Goal: Transaction & Acquisition: Purchase product/service

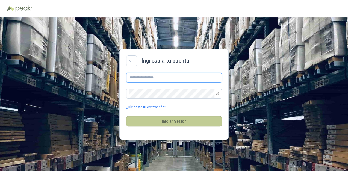
type input "**********"
click at [160, 124] on button "Iniciar Sesión" at bounding box center [174, 121] width 96 height 10
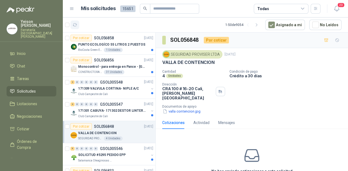
click at [77, 28] on button "button" at bounding box center [75, 25] width 9 height 9
click at [109, 89] on p "171309 VALVULA CORTINA- NIPLE A/C" at bounding box center [108, 88] width 61 height 5
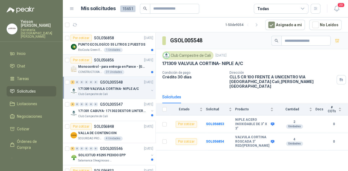
click at [135, 67] on p "Monocontrol - para entrega en Pance - [GEOGRAPHIC_DATA]" at bounding box center [112, 66] width 68 height 5
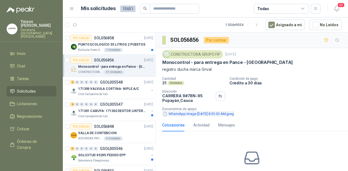
click at [210, 115] on button "WhatsApp Image [DATE] 8.33.03 AM.jpeg" at bounding box center [198, 114] width 72 height 6
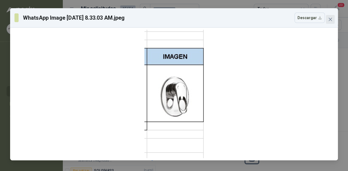
click at [335, 19] on span "Close" at bounding box center [330, 19] width 9 height 4
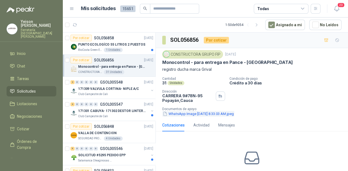
click at [195, 115] on button "WhatsApp Image [DATE] 8.33.03 AM.jpeg" at bounding box center [198, 114] width 72 height 6
click at [190, 114] on button "WhatsApp Image [DATE] 8.33.03 AM.jpeg" at bounding box center [198, 114] width 72 height 6
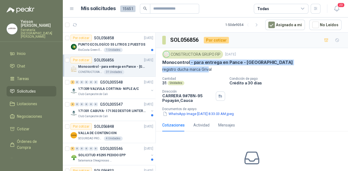
drag, startPoint x: 189, startPoint y: 61, endPoint x: 208, endPoint y: 69, distance: 20.7
click at [208, 69] on div "CONSTRUCTORA GRUPO FIP [DATE] Monocontrol - para entrega en Pance - Cali regist…" at bounding box center [251, 61] width 179 height 22
drag, startPoint x: 208, startPoint y: 69, endPoint x: 196, endPoint y: 68, distance: 12.1
click at [196, 68] on p "registro ducha marca Grival" at bounding box center [251, 69] width 179 height 6
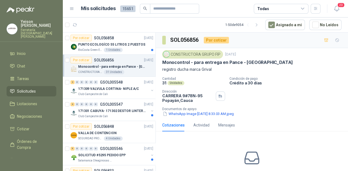
drag, startPoint x: 213, startPoint y: 69, endPoint x: 162, endPoint y: 68, distance: 51.4
click at [162, 68] on div "CONSTRUCTORA GRUPO FIP [DATE] Monocontrol - para entrega en Pance - Cali regist…" at bounding box center [252, 83] width 193 height 71
copy p "registro ducha marca Grival"
drag, startPoint x: 188, startPoint y: 62, endPoint x: 161, endPoint y: 63, distance: 27.4
click at [161, 63] on div "CONSTRUCTORA GRUPO FIP [DATE] Monocontrol - para entrega en Pance - Cali regist…" at bounding box center [252, 83] width 193 height 71
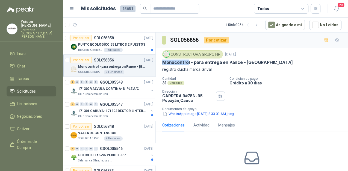
drag, startPoint x: 161, startPoint y: 63, endPoint x: 182, endPoint y: 61, distance: 20.8
click at [181, 61] on p "Monocontrol - para entrega en Pance - [GEOGRAPHIC_DATA]" at bounding box center [227, 63] width 131 height 6
drag, startPoint x: 189, startPoint y: 61, endPoint x: 159, endPoint y: 63, distance: 29.6
click at [159, 63] on div "CONSTRUCTORA GRUPO FIP [DATE] Monocontrol - para entrega en Pance - Cali regist…" at bounding box center [252, 83] width 193 height 71
copy p "Monocontrol"
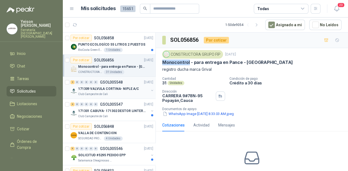
click at [106, 94] on p "Club Campestre de Cali" at bounding box center [93, 94] width 30 height 4
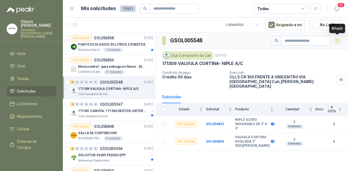
click at [339, 39] on icon "button" at bounding box center [337, 41] width 5 height 5
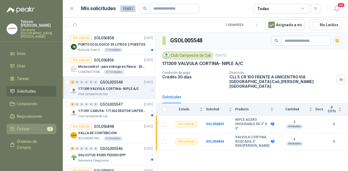
click at [40, 126] on li "Cotizar 2" at bounding box center [31, 129] width 43 height 6
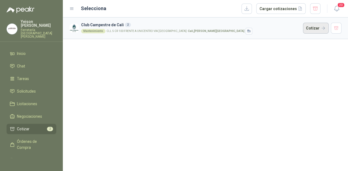
click at [309, 27] on button "Cotizar" at bounding box center [316, 28] width 26 height 11
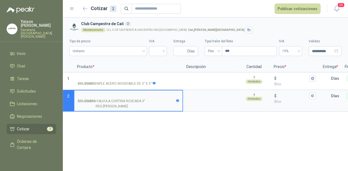
click at [108, 94] on input "SOL056854 - VALVULA CORTINA ROSCADA 3" RED/[PERSON_NAME]" at bounding box center [129, 96] width 102 height 4
type input "**********"
click at [283, 94] on input "$ $ 0 ,00" at bounding box center [293, 96] width 31 height 4
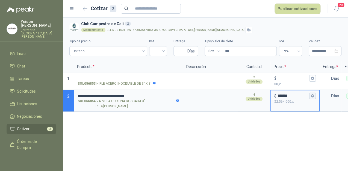
type input "*******"
click at [310, 94] on button "$ ******* $ 2.564.000 ,00" at bounding box center [313, 96] width 7 height 7
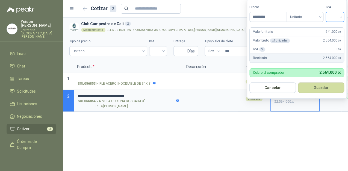
click at [341, 17] on input "search" at bounding box center [335, 16] width 12 height 8
click at [335, 30] on div "19%" at bounding box center [336, 28] width 10 height 6
click at [323, 84] on button "Guardar" at bounding box center [322, 88] width 47 height 10
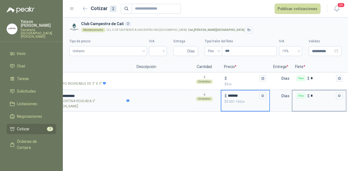
scroll to position [0, 53]
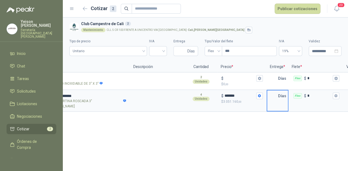
click at [276, 95] on input "text" at bounding box center [272, 96] width 11 height 11
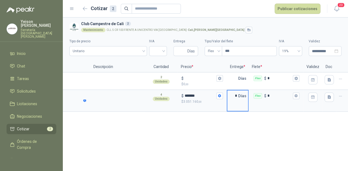
scroll to position [0, 96]
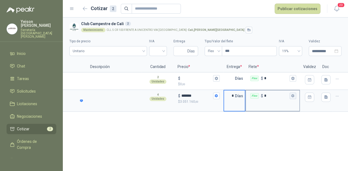
type input "*"
click at [292, 94] on icon "button" at bounding box center [293, 96] width 4 height 4
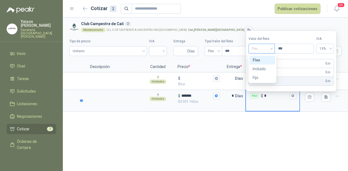
click at [272, 49] on span "Flex" at bounding box center [262, 49] width 20 height 8
click at [258, 66] on div "Incluido" at bounding box center [263, 69] width 26 height 9
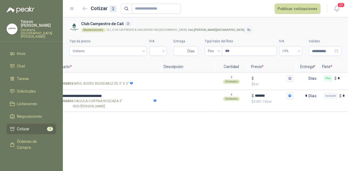
scroll to position [0, 0]
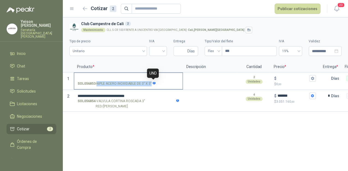
drag, startPoint x: 97, startPoint y: 82, endPoint x: 152, endPoint y: 86, distance: 55.1
click at [152, 86] on p "SOL056853 - NIPLE ACERO INOXIDABLE DE 3" X 3"" at bounding box center [117, 83] width 78 height 5
copy div "NIPLE ACERO INOXIDABLE DE 3" X 3""
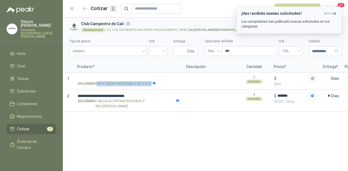
click at [336, 13] on icon "button" at bounding box center [335, 13] width 5 height 5
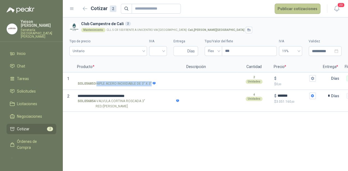
click at [311, 7] on button "Publicar cotizaciones" at bounding box center [298, 9] width 46 height 10
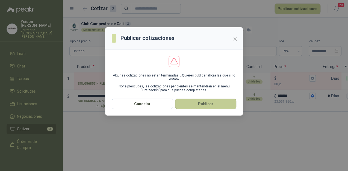
click at [218, 102] on button "Publicar" at bounding box center [205, 104] width 61 height 10
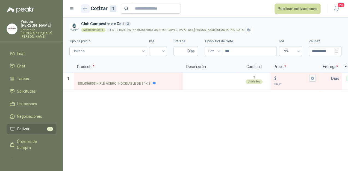
click at [86, 11] on button "button" at bounding box center [85, 8] width 9 height 9
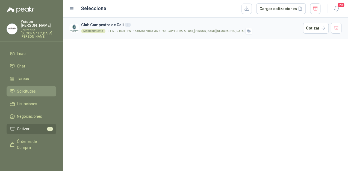
click at [30, 88] on span "Solicitudes" at bounding box center [26, 91] width 19 height 6
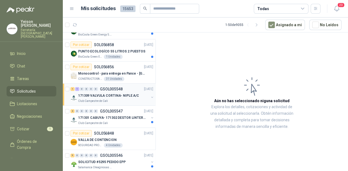
scroll to position [44, 0]
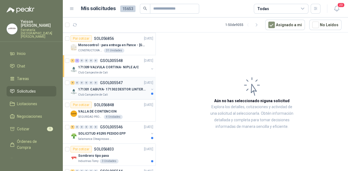
click at [118, 93] on div "Club Campestre de Cali" at bounding box center [113, 95] width 71 height 4
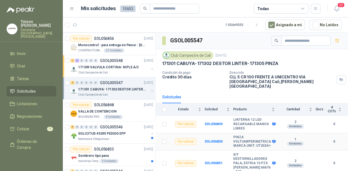
scroll to position [12, 0]
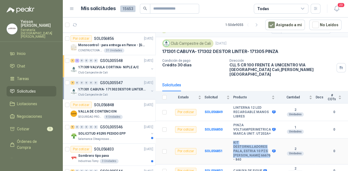
drag, startPoint x: 264, startPoint y: 155, endPoint x: 233, endPoint y: 143, distance: 33.7
click at [233, 143] on b "KIT DESTORNILLADORES PALA, ESTRIA 10 PZS [PERSON_NAME] 66676 - 840" at bounding box center [252, 151] width 38 height 21
copy b "KIT DESTORNILLADORES PALA, ESTRIA 10 PZS [PERSON_NAME] 66676 - 840"
click at [244, 144] on b "KIT DESTORNILLADORES PALA, ESTRIA 10 PZS [PERSON_NAME] 66676 - 840" at bounding box center [252, 151] width 38 height 21
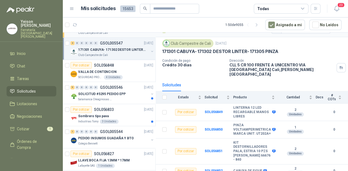
scroll to position [0, 0]
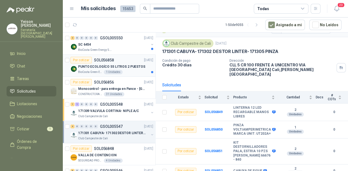
click at [107, 66] on p "PUNTO ECOLOGÍCO 55 LITROS 2 PUESTOS" at bounding box center [111, 66] width 67 height 5
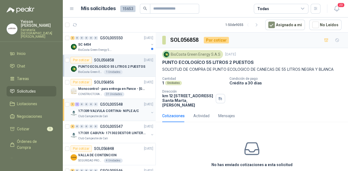
click at [111, 111] on p "171309 VALVULA CORTINA- NIPLE A/C" at bounding box center [108, 111] width 61 height 5
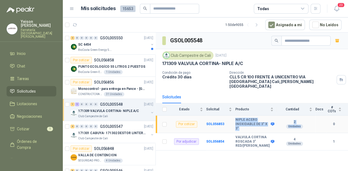
drag, startPoint x: 238, startPoint y: 114, endPoint x: 288, endPoint y: 123, distance: 50.1
click at [288, 123] on tr "Por cotizar SOL056853 NIPLE ACERO INOXIDABLE DE 3" X 3" 2 Unidades 0" at bounding box center [252, 125] width 193 height 18
copy tr "NIPLE ACERO INOXIDABLE DE 3" X 3" 2 Unidades"
